Goal: Browse casually: Explore the website without a specific task or goal

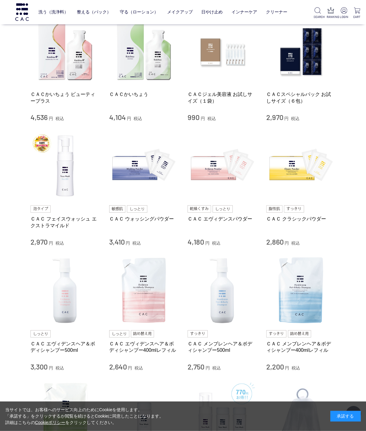
scroll to position [251, 0]
click at [63, 303] on img at bounding box center [64, 290] width 69 height 69
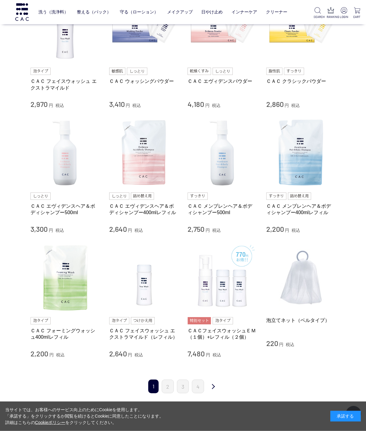
scroll to position [405, 0]
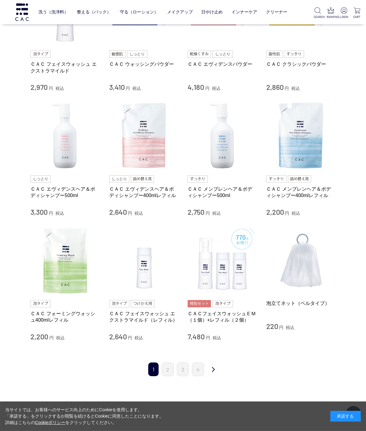
click at [168, 363] on link "2" at bounding box center [167, 370] width 12 height 14
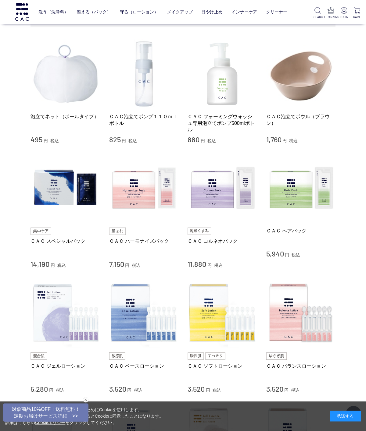
scroll to position [97, 0]
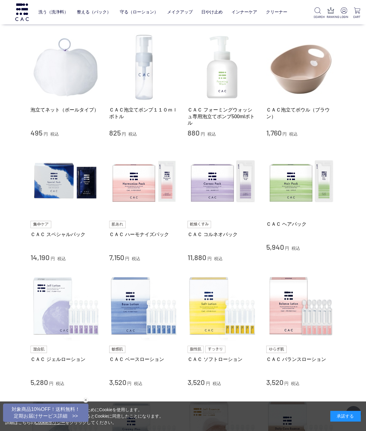
click at [292, 182] on img at bounding box center [300, 181] width 69 height 69
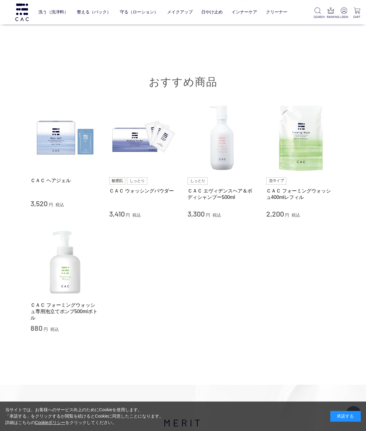
scroll to position [1542, 0]
click at [115, 26] on link "ベース" at bounding box center [121, 24] width 13 height 5
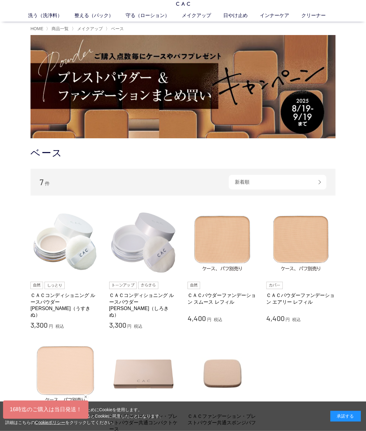
scroll to position [19, 0]
click at [316, 14] on link "クリーナー" at bounding box center [319, 15] width 37 height 7
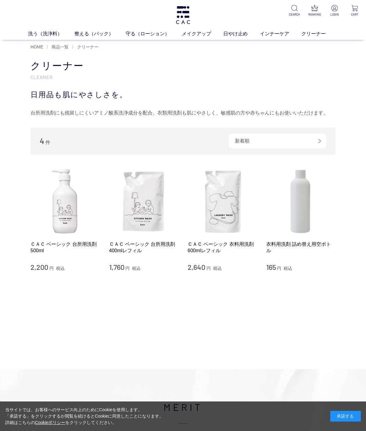
click at [232, 35] on link "日やけ止め" at bounding box center [241, 33] width 37 height 7
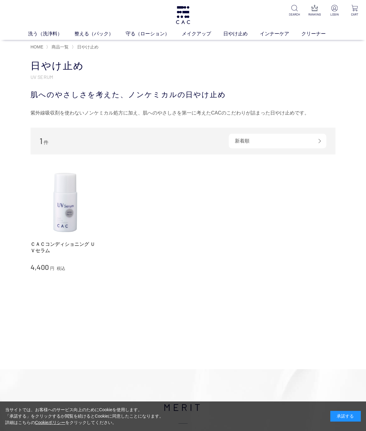
click at [36, 33] on link "洗う（洗浄料）" at bounding box center [51, 33] width 46 height 7
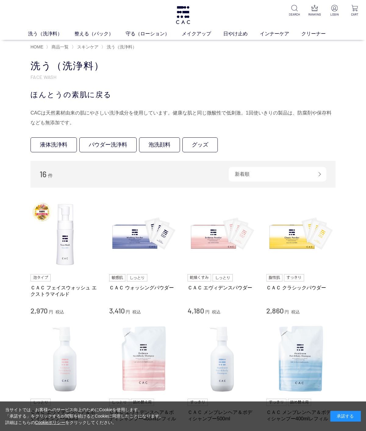
click at [315, 5] on img at bounding box center [314, 8] width 6 height 6
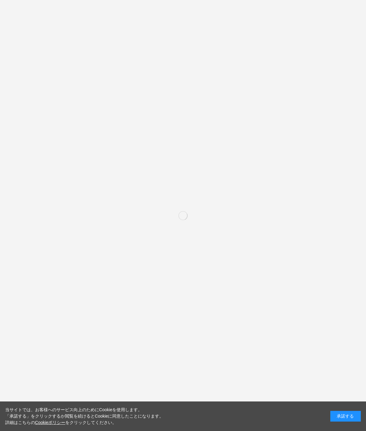
scroll to position [483, 0]
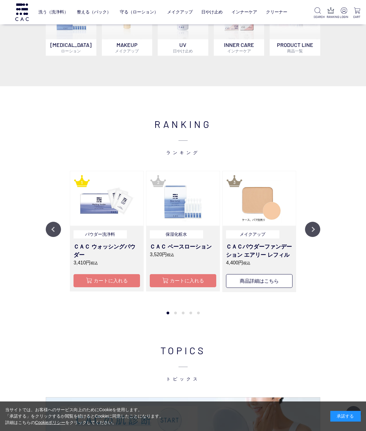
click at [308, 225] on button "Next" at bounding box center [312, 229] width 15 height 15
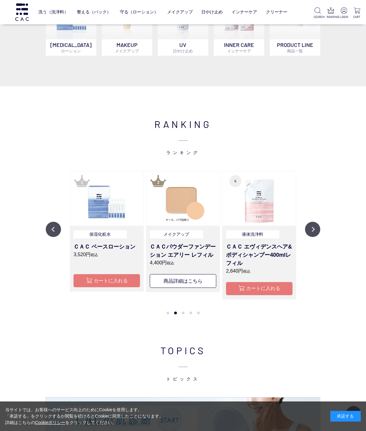
click at [310, 227] on button "Next" at bounding box center [312, 229] width 15 height 15
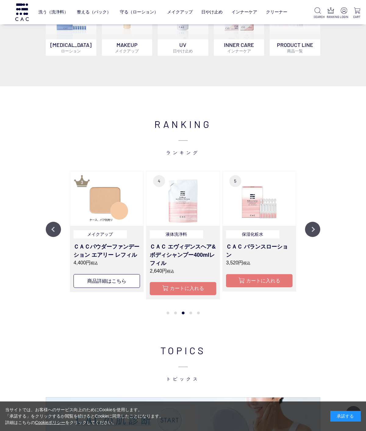
click at [309, 228] on button "Next" at bounding box center [312, 229] width 15 height 15
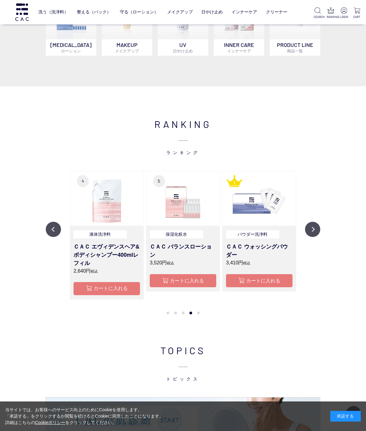
click at [313, 232] on button "Next" at bounding box center [312, 229] width 15 height 15
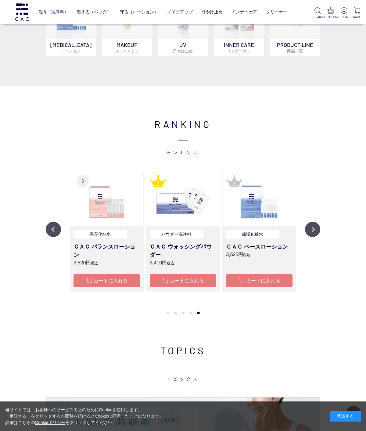
click at [313, 233] on button "Next" at bounding box center [312, 229] width 15 height 15
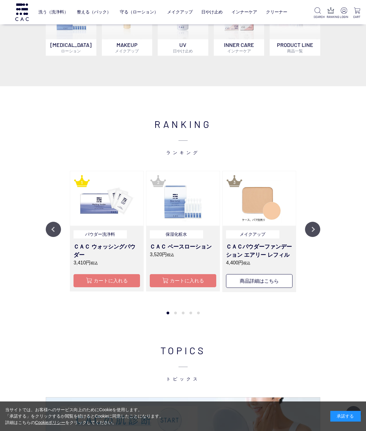
click at [311, 228] on button "Next" at bounding box center [312, 229] width 15 height 15
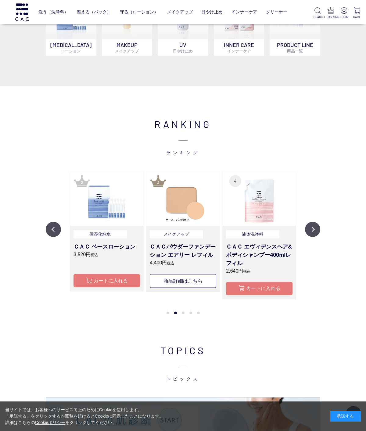
click at [314, 232] on button "Next" at bounding box center [312, 229] width 15 height 15
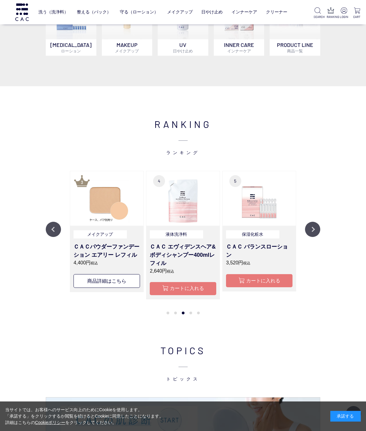
click at [312, 232] on button "Next" at bounding box center [312, 229] width 15 height 15
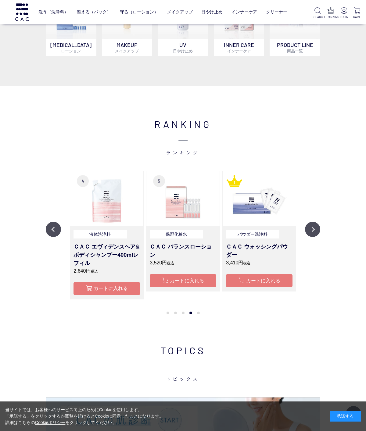
click at [315, 232] on button "Next" at bounding box center [312, 229] width 15 height 15
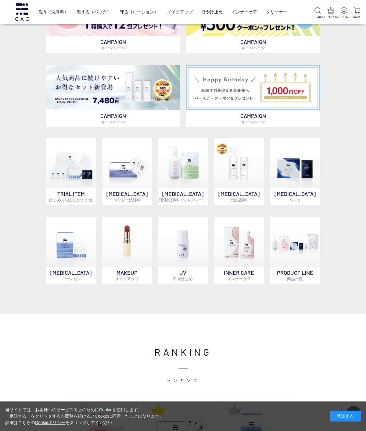
scroll to position [255, 0]
click at [137, 246] on img at bounding box center [127, 242] width 51 height 51
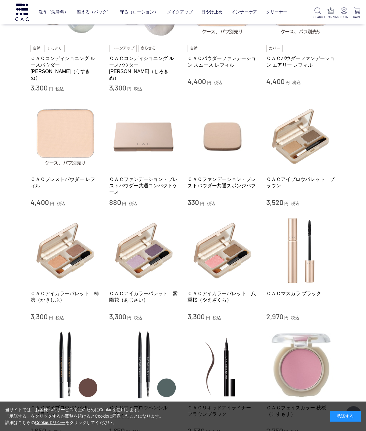
scroll to position [295, 0]
click at [306, 144] on img at bounding box center [300, 136] width 69 height 69
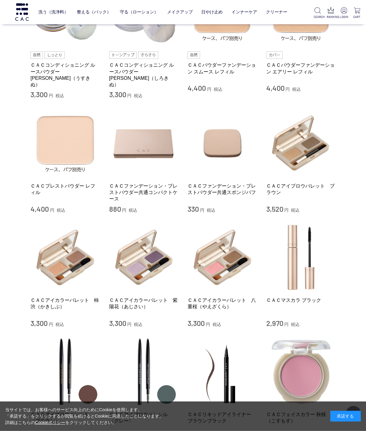
scroll to position [309, 0]
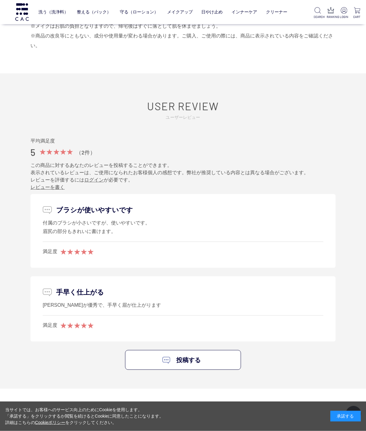
scroll to position [539, 0]
